Goal: Task Accomplishment & Management: Manage account settings

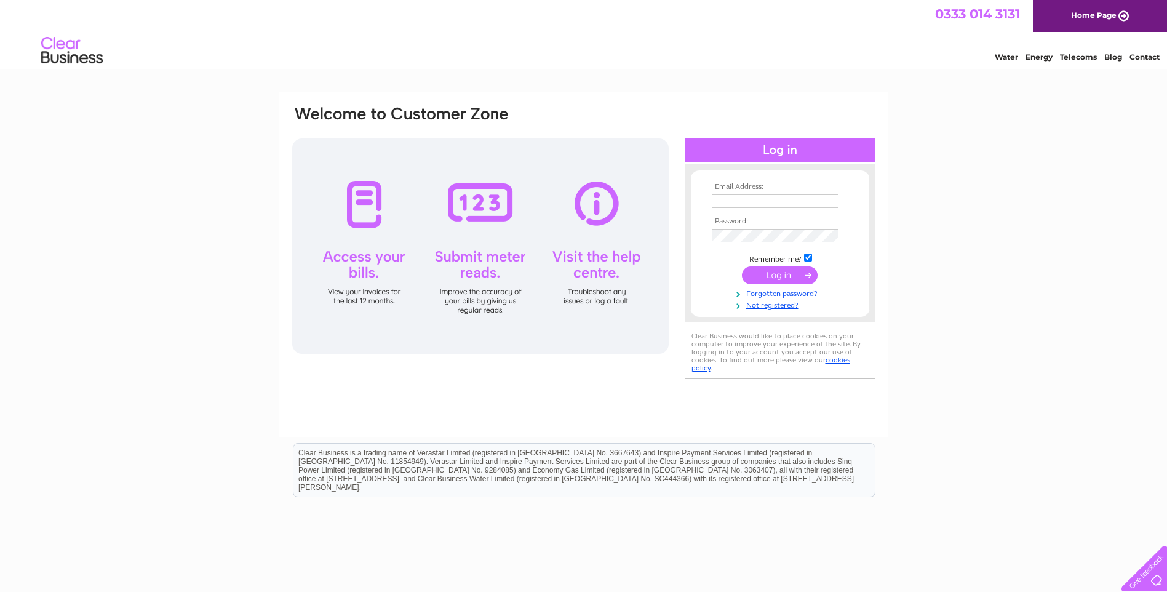
type input "[EMAIL_ADDRESS][DOMAIN_NAME]"
click at [767, 273] on input "submit" at bounding box center [780, 274] width 76 height 17
click at [785, 272] on input "submit" at bounding box center [780, 274] width 76 height 17
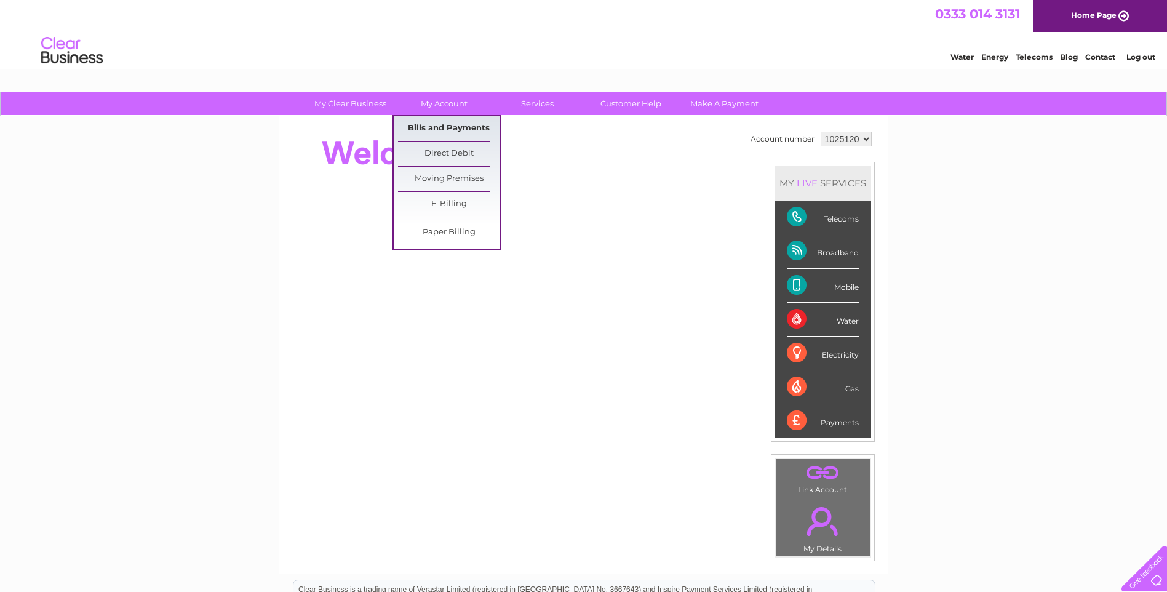
click at [434, 130] on link "Bills and Payments" at bounding box center [449, 128] width 102 height 25
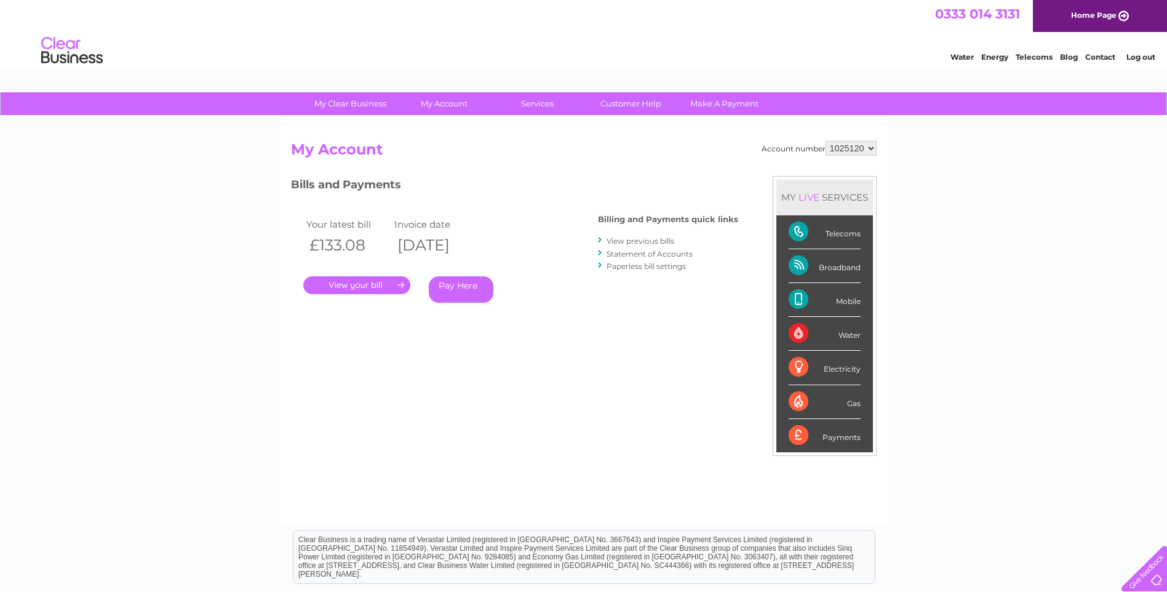
click at [377, 285] on link "." at bounding box center [356, 285] width 107 height 18
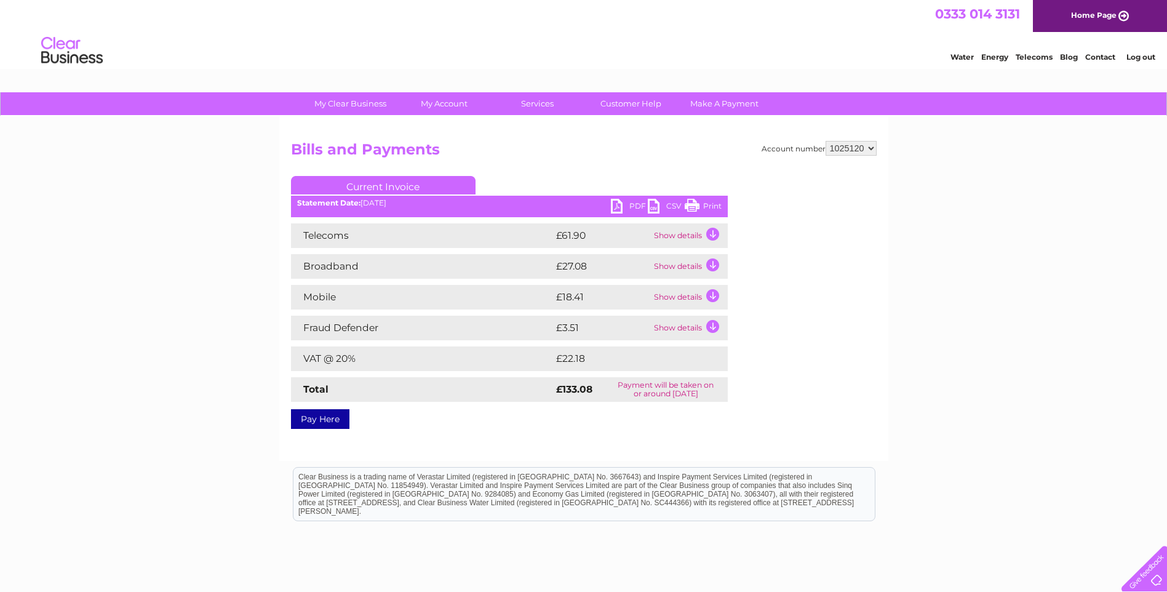
click at [633, 202] on link "PDF" at bounding box center [629, 208] width 37 height 18
